Goal: Task Accomplishment & Management: Use online tool/utility

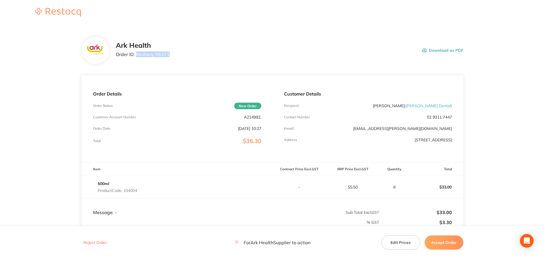
click at [137, 56] on div "Ark Health Order ID: Restocq- 96371 Download as PDF" at bounding box center [290, 51] width 348 height 18
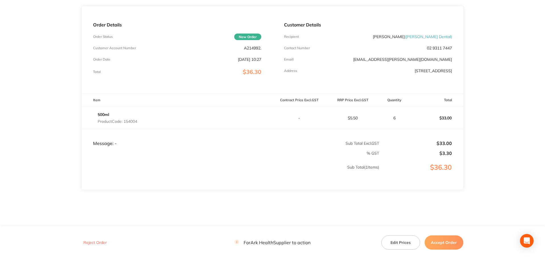
scroll to position [78, 0]
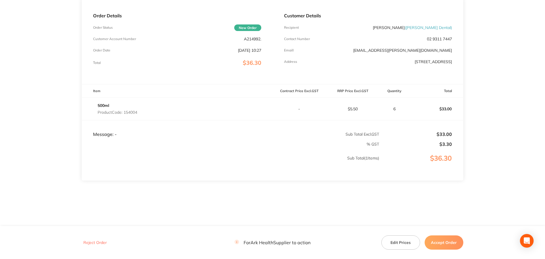
click at [449, 242] on button "Accept Order" at bounding box center [444, 243] width 39 height 14
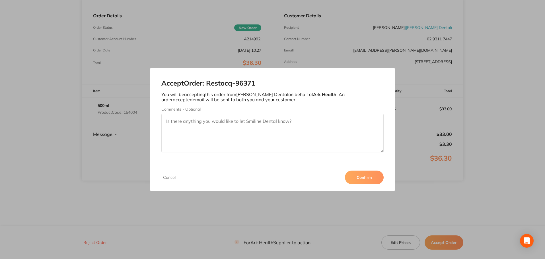
click at [370, 176] on button "Confirm" at bounding box center [364, 178] width 39 height 14
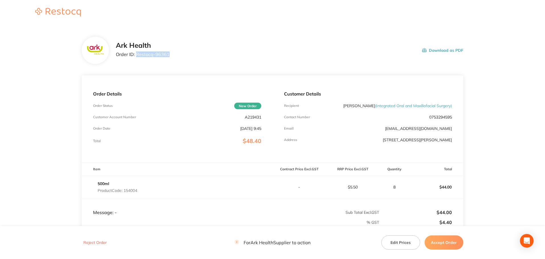
drag, startPoint x: 171, startPoint y: 54, endPoint x: 137, endPoint y: 55, distance: 34.2
click at [137, 55] on div "Ark Health Order ID: Restocq- 96361 Download as PDF" at bounding box center [290, 51] width 348 height 18
copy p "Restocq- 96361"
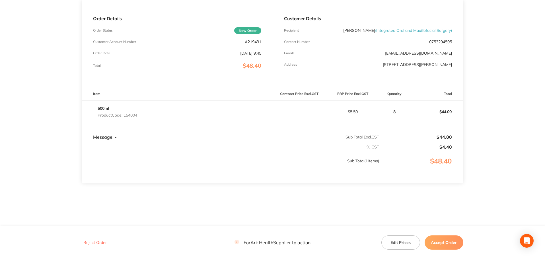
scroll to position [78, 0]
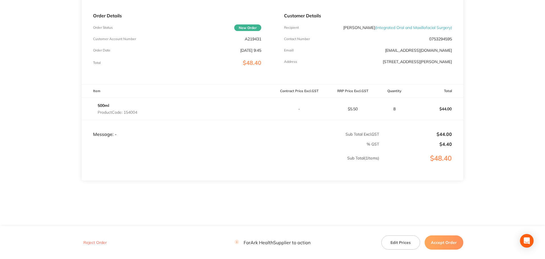
click at [441, 241] on button "Accept Order" at bounding box center [444, 243] width 39 height 14
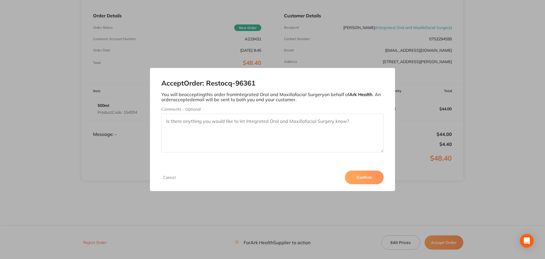
click at [367, 176] on button "Confirm" at bounding box center [364, 178] width 39 height 14
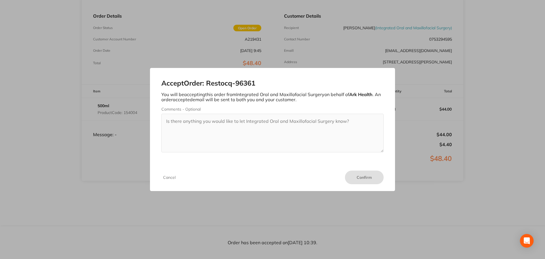
scroll to position [78, 0]
